Goal: Transaction & Acquisition: Purchase product/service

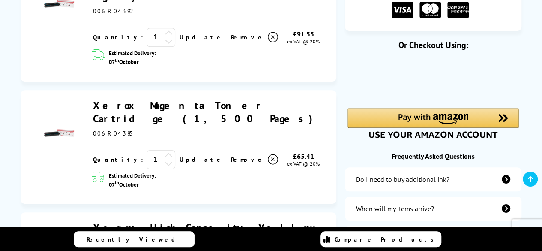
scroll to position [214, 0]
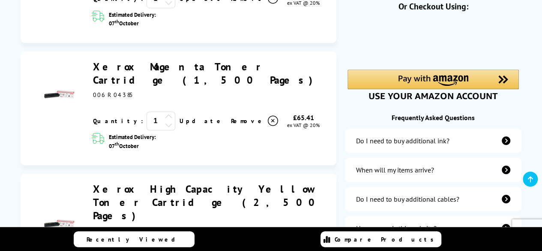
click at [156, 60] on link "Xerox Magenta Toner Cartridge (1,500 Pages)" at bounding box center [205, 73] width 225 height 27
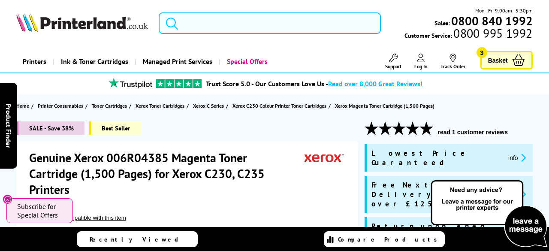
click at [218, 18] on input "search" at bounding box center [270, 22] width 222 height 21
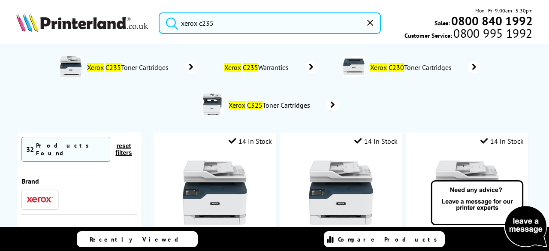
type input "xerox c235"
click at [146, 66] on span "Xerox C235 Toner Cartridges" at bounding box center [129, 67] width 86 height 9
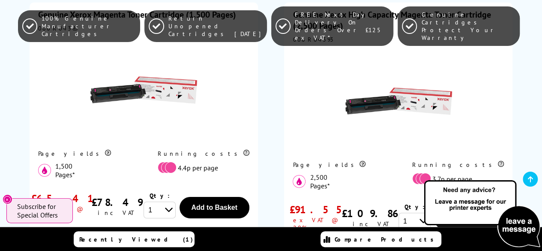
scroll to position [1414, 0]
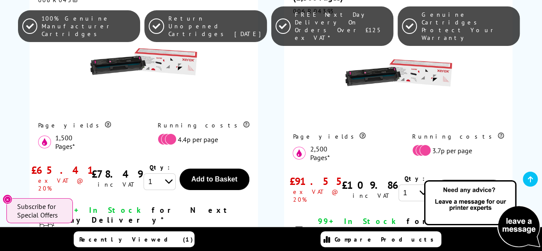
click at [461, 180] on button "Add to Basket" at bounding box center [469, 190] width 70 height 21
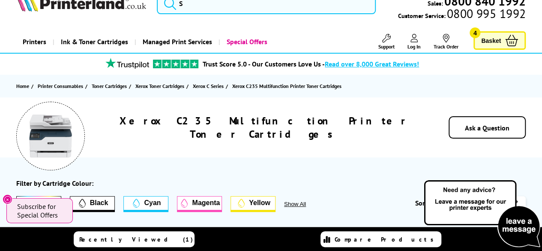
scroll to position [0, 0]
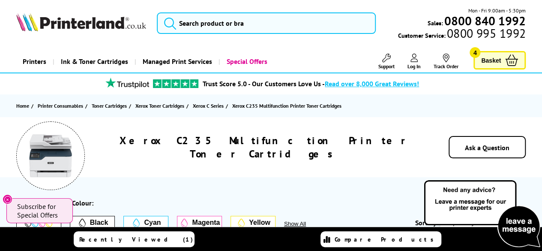
click at [493, 60] on span "Basket" at bounding box center [491, 60] width 20 height 12
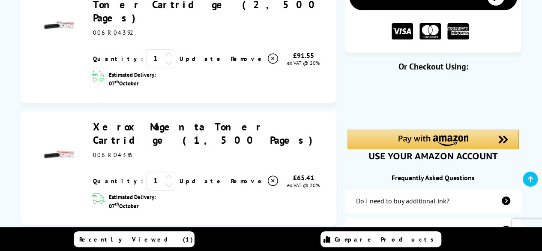
scroll to position [171, 0]
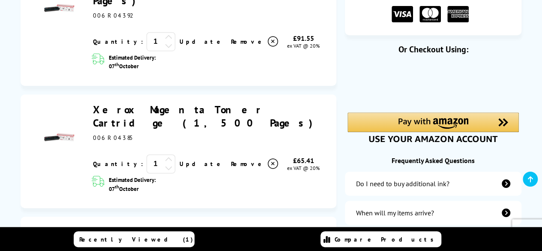
click at [267, 159] on icon at bounding box center [272, 164] width 10 height 10
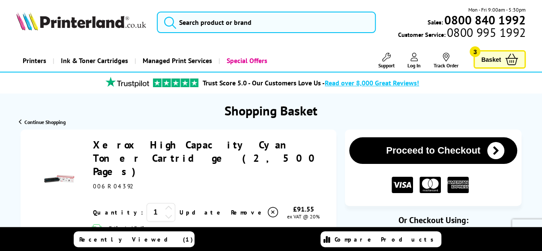
scroll to position [0, 0]
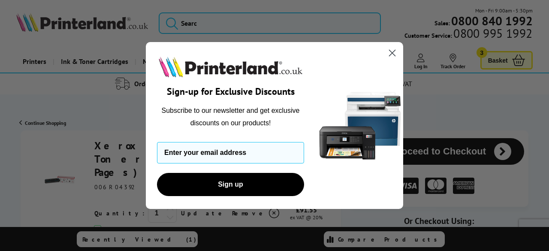
click at [389, 51] on circle "Close dialog" at bounding box center [392, 53] width 14 height 14
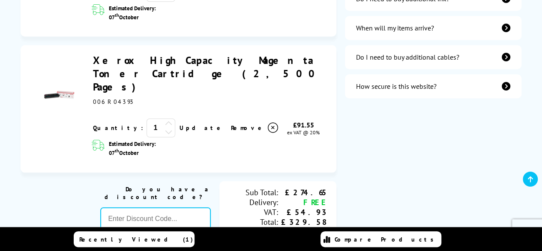
scroll to position [386, 0]
